Goal: Task Accomplishment & Management: Manage account settings

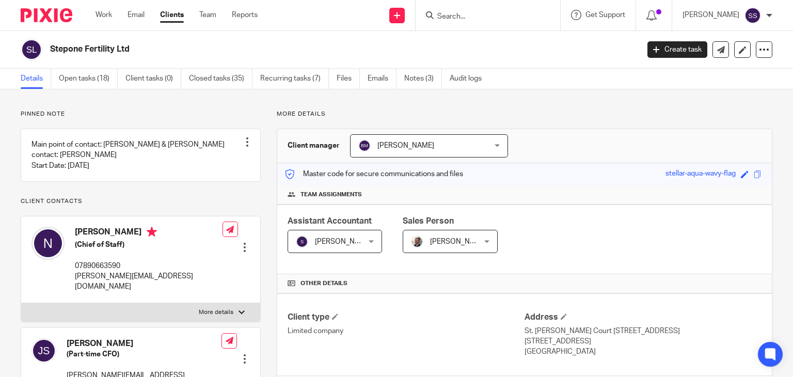
scroll to position [187, 0]
click at [752, 14] on img at bounding box center [752, 15] width 17 height 17
click at [728, 73] on span "Logout" at bounding box center [724, 71] width 23 height 7
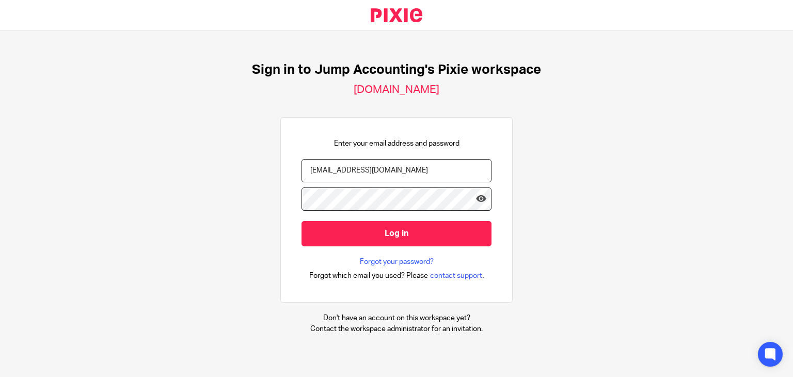
click at [345, 168] on input "[EMAIL_ADDRESS][DOMAIN_NAME]" at bounding box center [397, 170] width 190 height 23
type input "[EMAIL_ADDRESS][DOMAIN_NAME]"
click at [478, 200] on icon at bounding box center [481, 199] width 10 height 10
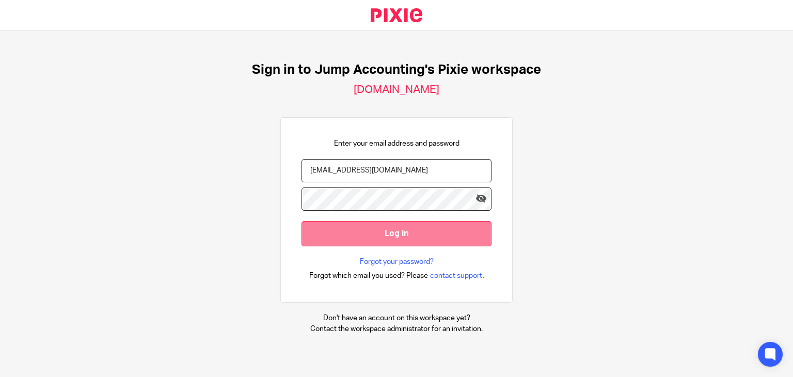
click at [380, 234] on input "Log in" at bounding box center [397, 233] width 190 height 25
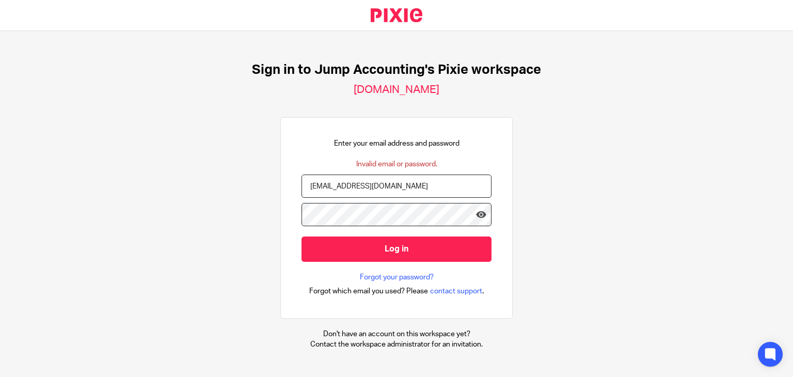
click at [393, 85] on h2 "jumpaccounting.usepixie.net" at bounding box center [397, 89] width 86 height 13
click at [393, 85] on h2 "[DOMAIN_NAME]" at bounding box center [397, 89] width 86 height 13
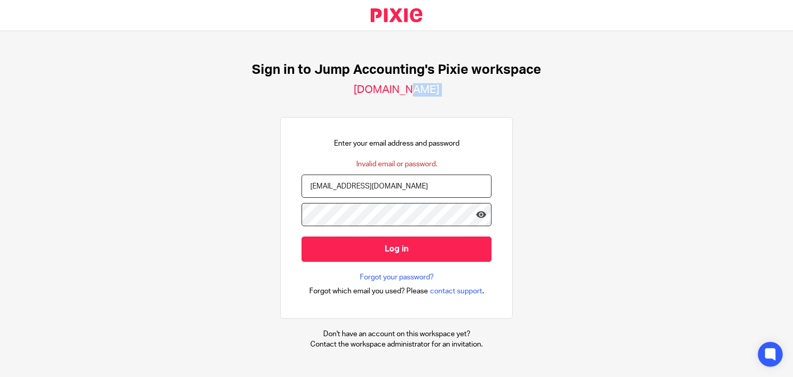
click at [393, 85] on h2 "[DOMAIN_NAME]" at bounding box center [397, 89] width 86 height 13
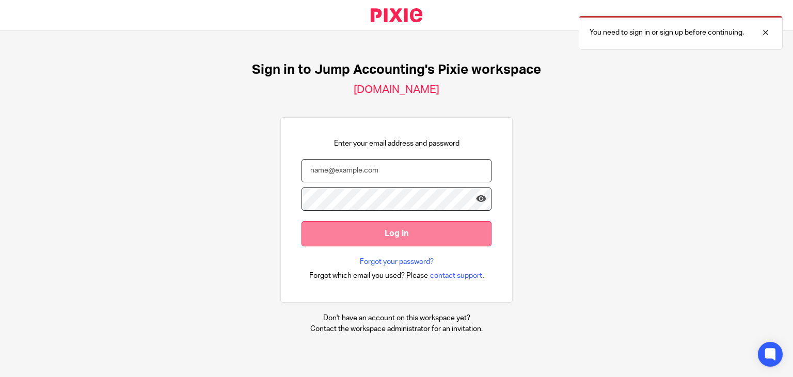
type input "shreya@jumpaccounting.co.uk"
click at [401, 221] on input "Log in" at bounding box center [397, 233] width 190 height 25
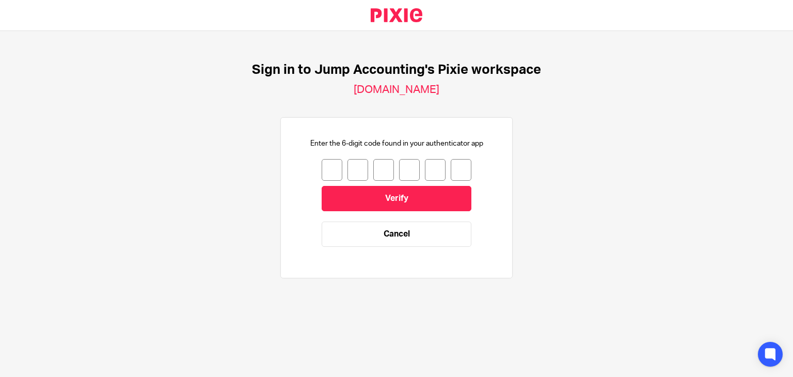
click at [326, 170] on input "number" at bounding box center [332, 170] width 21 height 22
type input "2"
type input "1"
type input "8"
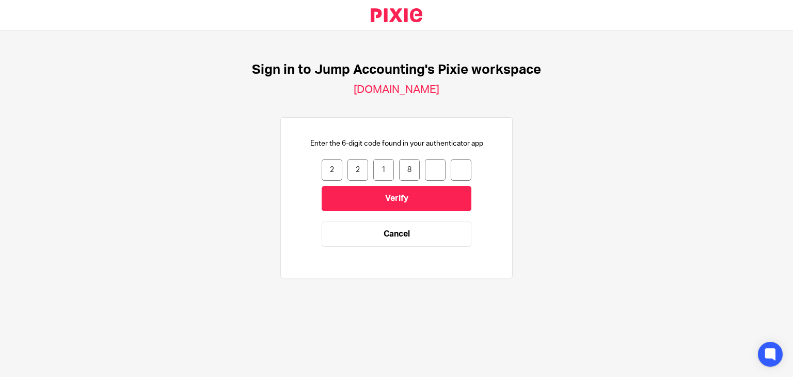
type input "0"
type input "3"
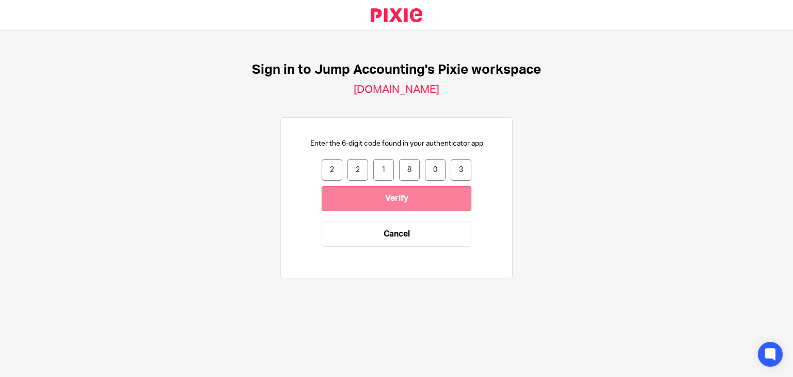
click at [392, 187] on input "Verify" at bounding box center [397, 198] width 150 height 25
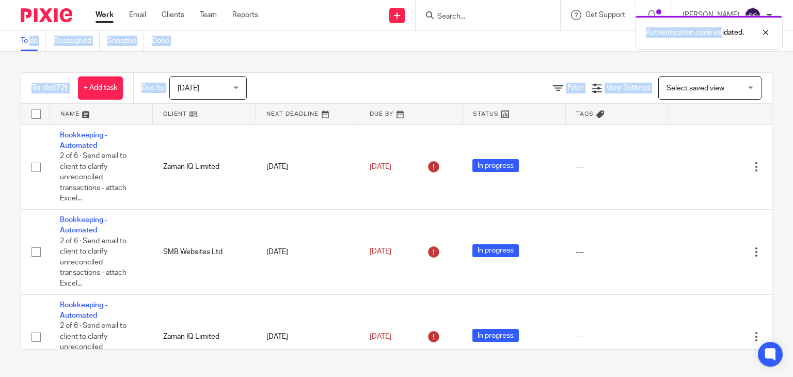
drag, startPoint x: 721, startPoint y: 5, endPoint x: 722, endPoint y: 12, distance: 7.9
click at [722, 12] on body "Work Email Clients Team Reports Work Email Clients Team Reports Settings Send n…" at bounding box center [396, 188] width 793 height 377
click at [722, 12] on div "Authentication code validated." at bounding box center [590, 29] width 386 height 39
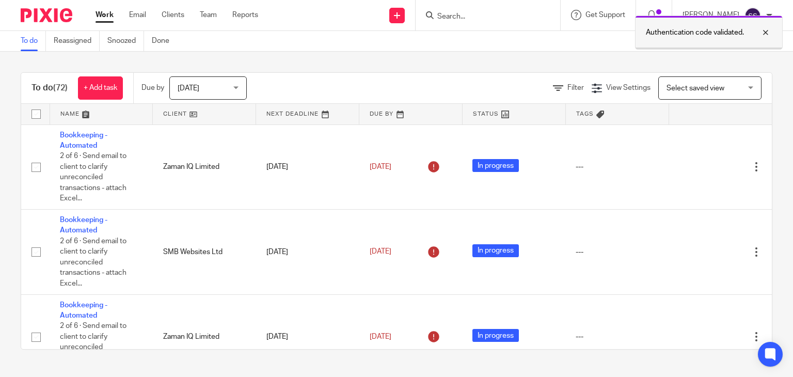
click at [766, 30] on div at bounding box center [758, 32] width 28 height 12
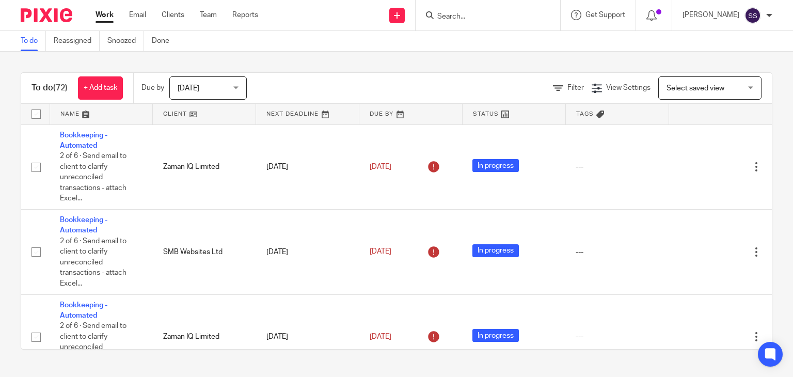
click at [725, 20] on p "[PERSON_NAME]" at bounding box center [711, 15] width 57 height 10
click at [723, 40] on span "My profile" at bounding box center [729, 41] width 32 height 7
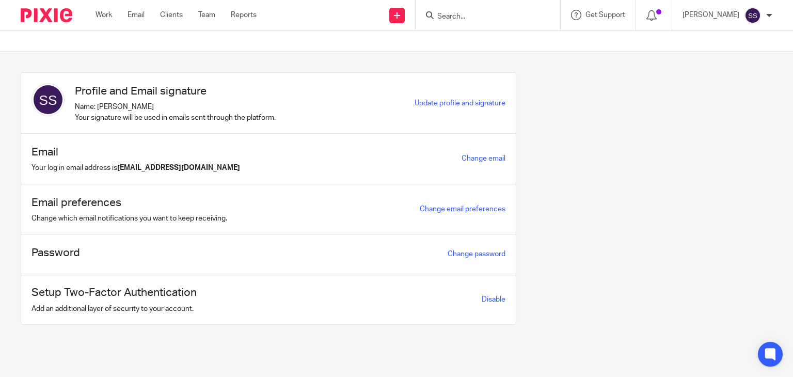
click at [479, 164] on div "Email Your log in email address is [EMAIL_ADDRESS][DOMAIN_NAME] Change email" at bounding box center [268, 159] width 495 height 51
click at [474, 163] on div "Change email" at bounding box center [484, 158] width 44 height 12
click at [471, 161] on link "Change email" at bounding box center [484, 158] width 44 height 7
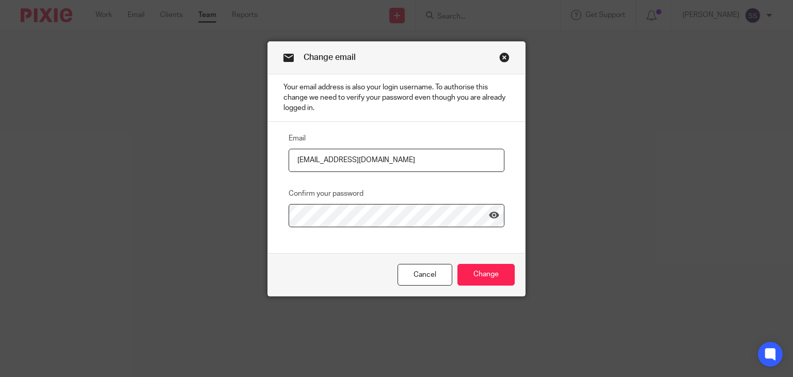
drag, startPoint x: 322, startPoint y: 159, endPoint x: 337, endPoint y: 158, distance: 15.0
click at [337, 158] on input "[EMAIL_ADDRESS][DOMAIN_NAME]" at bounding box center [397, 160] width 216 height 23
type input "[EMAIL_ADDRESS][DOMAIN_NAME]"
click at [474, 267] on input "Change" at bounding box center [485, 275] width 57 height 22
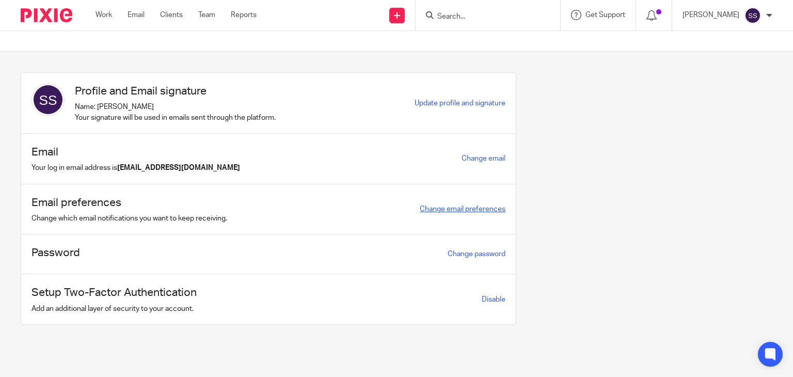
click at [453, 211] on link "Change email preferences" at bounding box center [463, 208] width 86 height 7
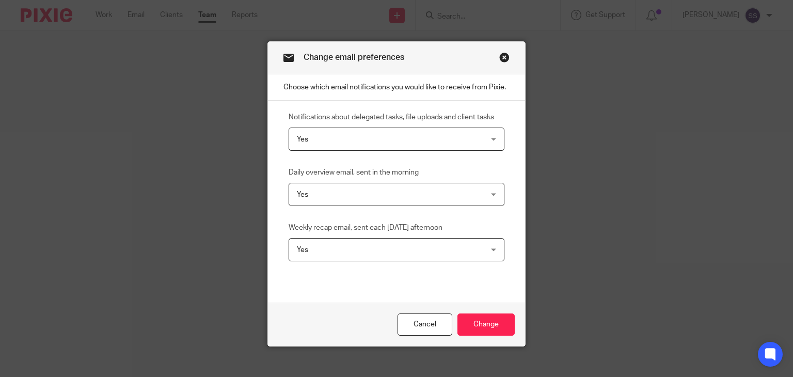
click at [502, 52] on link "Close this dialog window" at bounding box center [504, 59] width 10 height 14
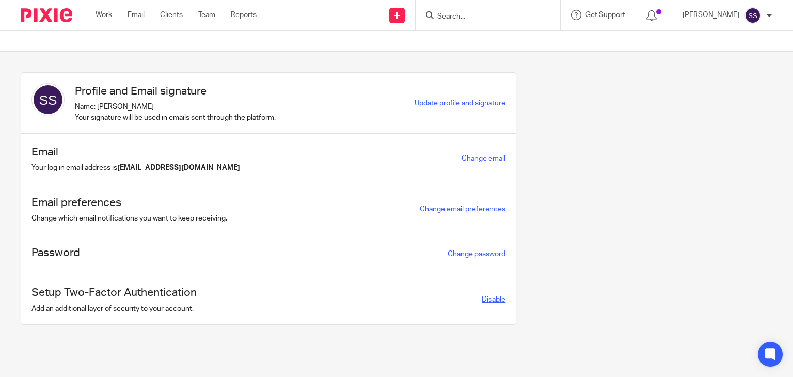
click at [482, 296] on link "Disable" at bounding box center [494, 299] width 24 height 7
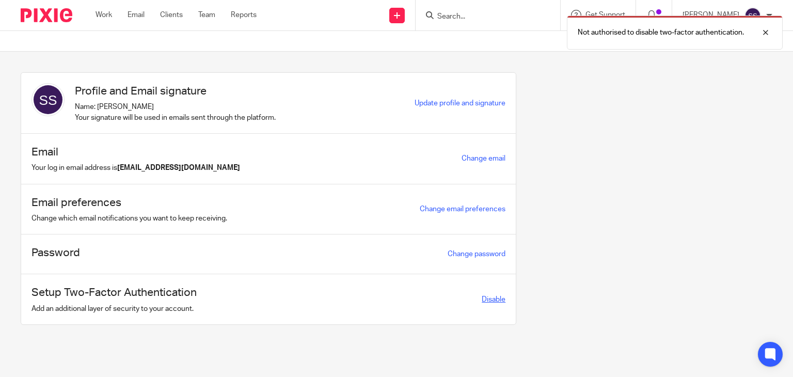
click at [482, 298] on link "Disable" at bounding box center [494, 299] width 24 height 7
click at [142, 285] on h1 "Setup Two-Factor Authentication" at bounding box center [113, 292] width 165 height 16
click at [766, 34] on div at bounding box center [758, 32] width 28 height 12
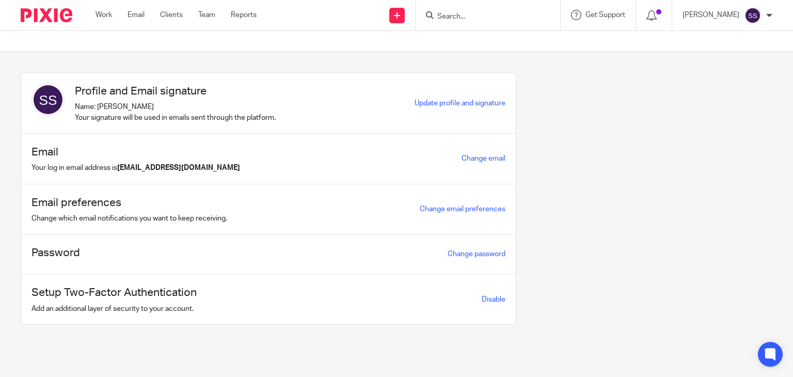
click at [750, 11] on img at bounding box center [752, 15] width 17 height 17
click at [727, 60] on span "Email integration" at bounding box center [740, 56] width 54 height 7
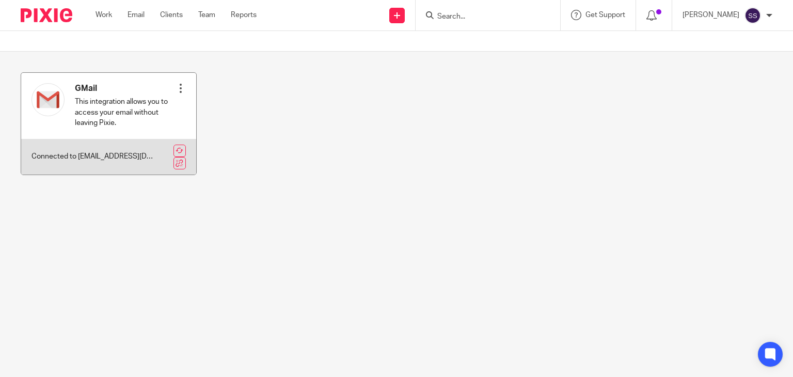
click at [176, 87] on div at bounding box center [181, 88] width 10 height 10
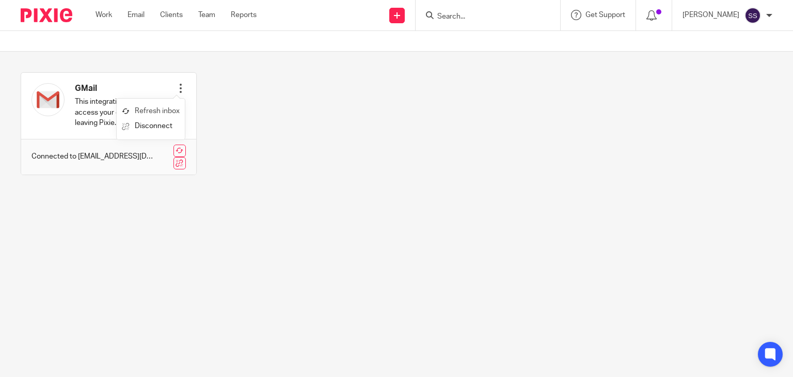
click at [175, 106] on link "Refresh inbox" at bounding box center [151, 111] width 58 height 15
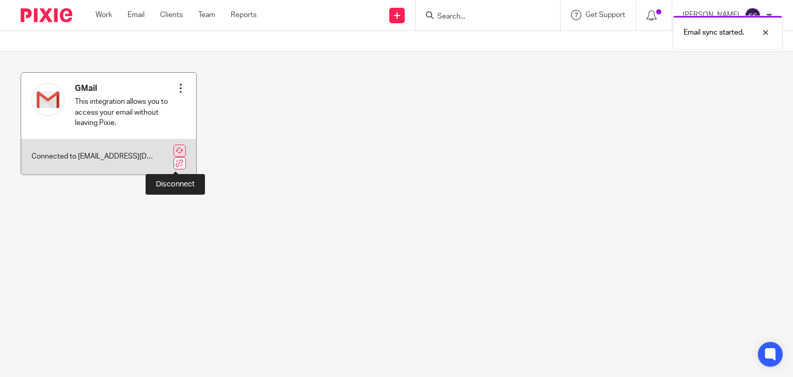
click at [175, 158] on link at bounding box center [179, 163] width 12 height 12
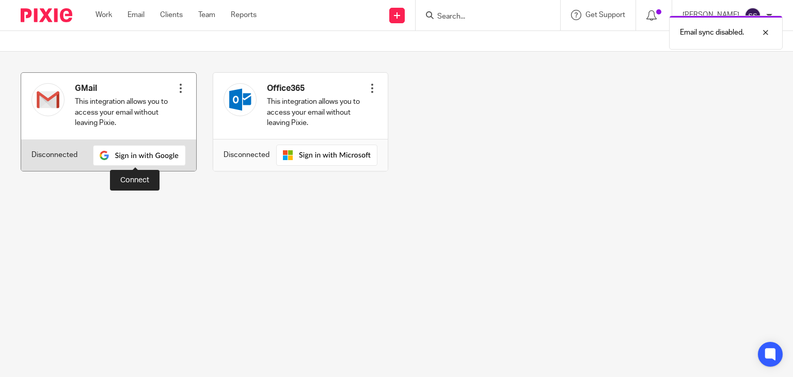
click at [132, 153] on img at bounding box center [139, 155] width 93 height 21
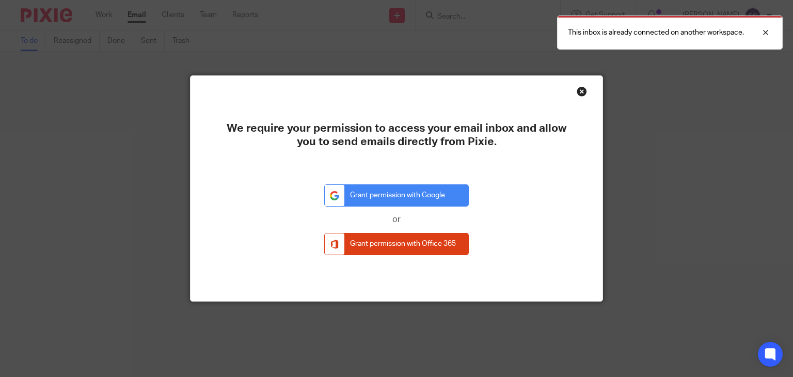
click at [580, 85] on div "We require your permission to access your email inbox and allow you to send ema…" at bounding box center [397, 188] width 412 height 225
click at [577, 91] on div "Close this dialog window" at bounding box center [582, 91] width 10 height 10
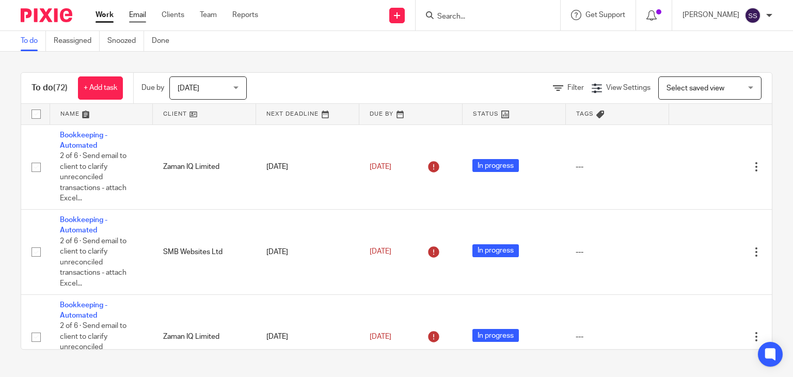
click at [136, 11] on link "Email" at bounding box center [137, 15] width 17 height 10
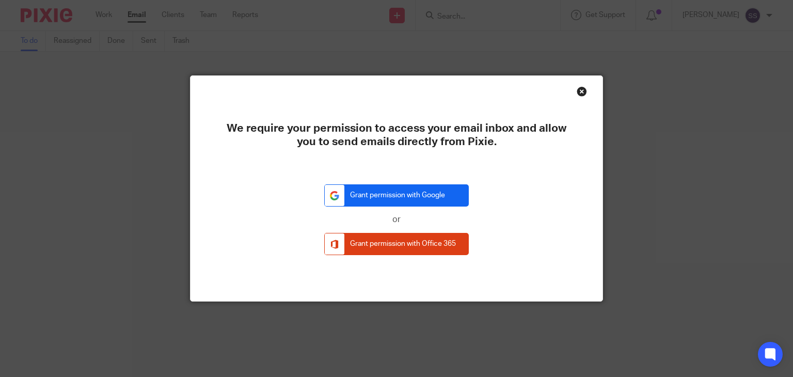
click at [414, 197] on link "Grant permission with Google" at bounding box center [396, 195] width 145 height 22
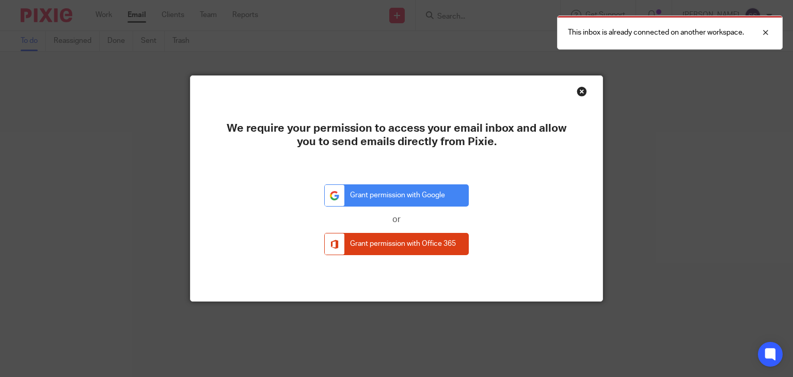
click at [580, 89] on div "Close this dialog window" at bounding box center [582, 91] width 10 height 10
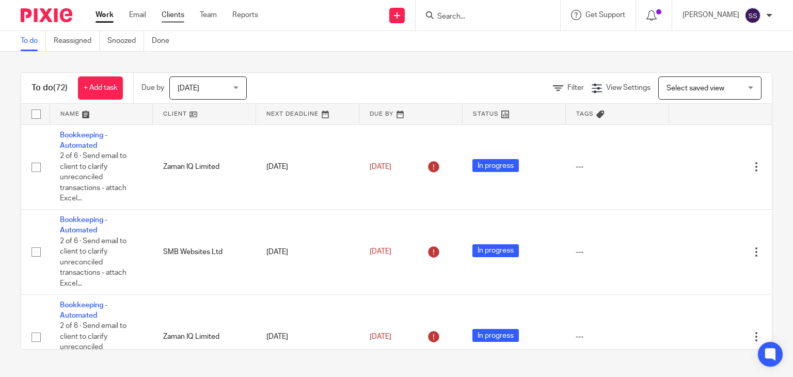
click at [178, 14] on link "Clients" at bounding box center [173, 15] width 23 height 10
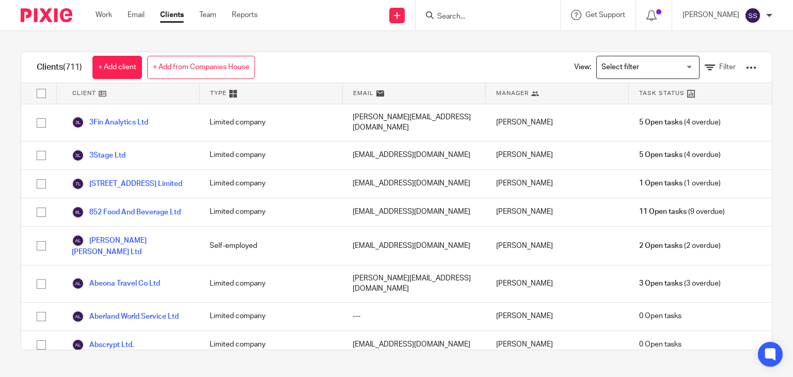
click at [221, 16] on ul "Work Email Clients Team Reports" at bounding box center [185, 15] width 178 height 10
click at [216, 16] on link "Team" at bounding box center [207, 15] width 17 height 10
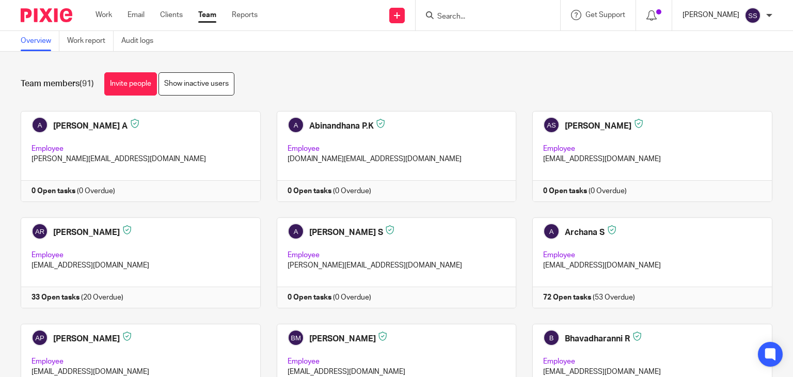
click at [718, 13] on p "[PERSON_NAME]" at bounding box center [711, 15] width 57 height 10
